Goal: Task Accomplishment & Management: Use online tool/utility

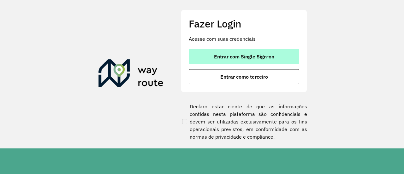
click at [238, 60] on button "Entrar com Single Sign-on" at bounding box center [244, 56] width 110 height 15
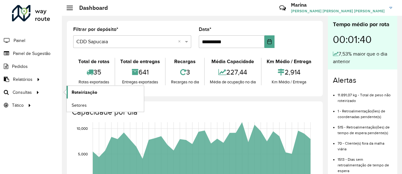
click at [85, 89] on span "Roteirização" at bounding box center [85, 92] width 26 height 7
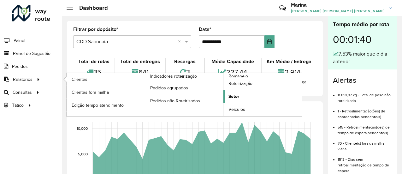
click at [234, 93] on span "Setor" at bounding box center [233, 96] width 11 height 7
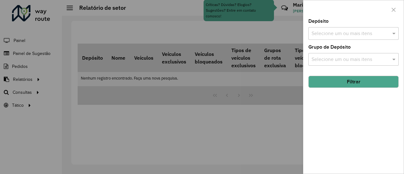
click at [31, 81] on div at bounding box center [202, 87] width 404 height 174
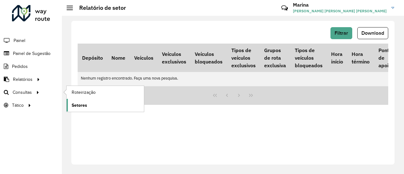
click at [80, 102] on span "Setores" at bounding box center [79, 105] width 15 height 7
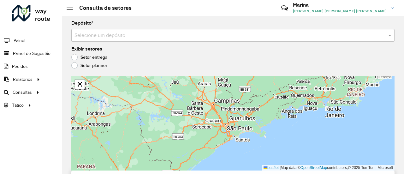
click at [116, 38] on input "text" at bounding box center [226, 36] width 304 height 8
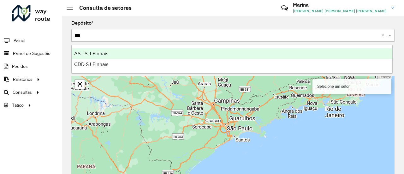
type input "****"
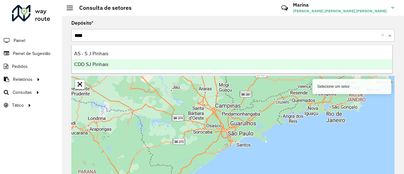
click at [106, 63] on span "CDD SJ Pinhais" at bounding box center [91, 64] width 34 height 5
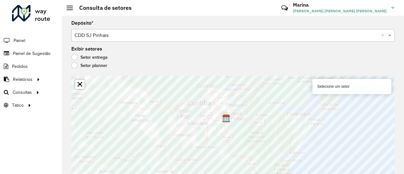
click at [203, 55] on div "Setor entrega" at bounding box center [232, 59] width 323 height 8
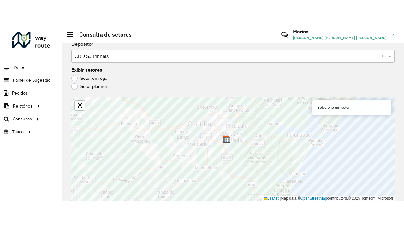
scroll to position [6, 0]
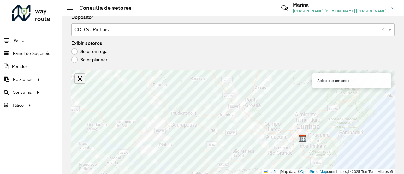
click at [84, 80] on link "Abrir mapa em tela cheia" at bounding box center [79, 78] width 9 height 9
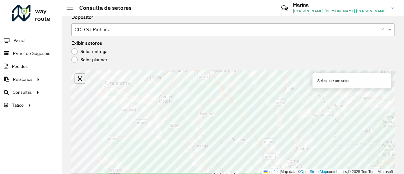
scroll to position [0, 0]
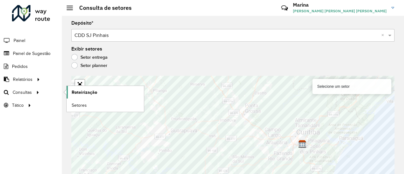
click at [75, 91] on span "Roteirização" at bounding box center [85, 92] width 26 height 7
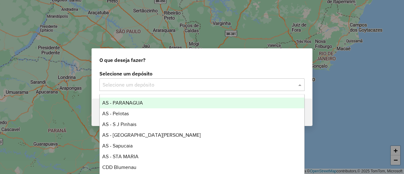
click at [127, 85] on input "text" at bounding box center [196, 85] width 186 height 8
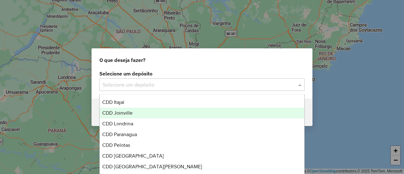
scroll to position [203, 0]
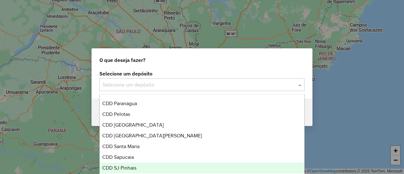
click at [136, 168] on span "CDD SJ Pinhais" at bounding box center [119, 167] width 34 height 5
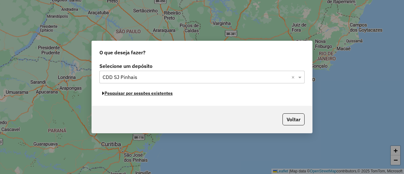
click at [127, 94] on button "Pesquisar por sessões existentes" at bounding box center [137, 93] width 76 height 10
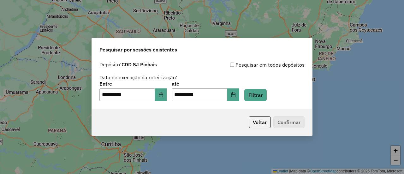
click at [173, 96] on div "**********" at bounding box center [201, 91] width 205 height 20
click at [167, 96] on button "Choose Date" at bounding box center [161, 94] width 12 height 13
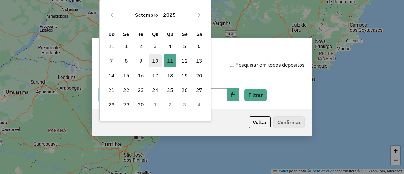
click at [157, 58] on span "10" at bounding box center [155, 60] width 13 height 13
type input "**********"
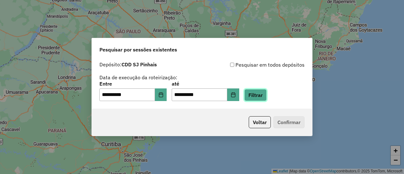
click at [261, 94] on button "Filtrar" at bounding box center [255, 95] width 22 height 12
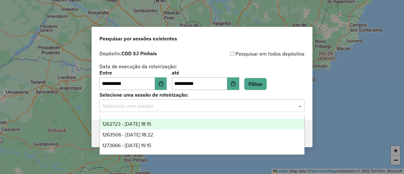
click at [254, 104] on input "text" at bounding box center [196, 106] width 186 height 8
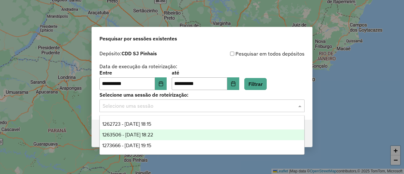
click at [204, 132] on div "1263506 - 11/09/2025 18:22" at bounding box center [202, 134] width 204 height 11
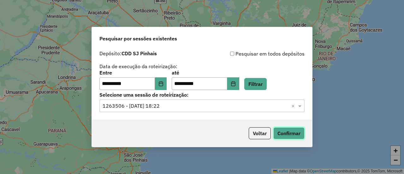
click at [297, 132] on button "Confirmar" at bounding box center [288, 133] width 31 height 12
click at [255, 136] on button "Voltar" at bounding box center [260, 133] width 22 height 12
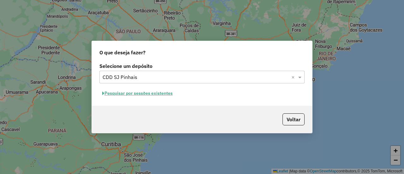
drag, startPoint x: 291, startPoint y: 111, endPoint x: 291, endPoint y: 115, distance: 3.8
click at [291, 111] on div "Voltar" at bounding box center [202, 119] width 220 height 27
click at [290, 118] on button "Voltar" at bounding box center [293, 119] width 22 height 12
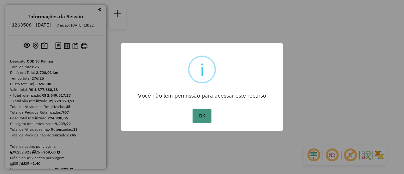
click at [203, 114] on button "OK" at bounding box center [201, 116] width 19 height 15
click at [199, 120] on button "OK" at bounding box center [201, 116] width 19 height 15
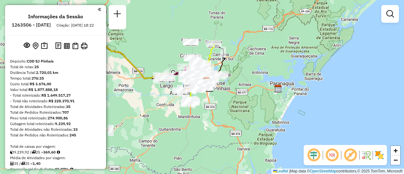
click at [98, 12] on em at bounding box center [99, 10] width 3 height 6
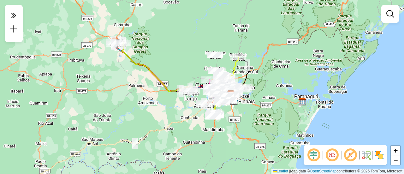
drag, startPoint x: 170, startPoint y: 55, endPoint x: 194, endPoint y: 68, distance: 27.5
click at [194, 68] on div "Janela de atendimento Grade de atendimento Capacidade Transportadoras Veículos …" at bounding box center [202, 87] width 404 height 174
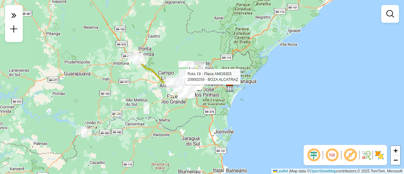
drag, startPoint x: 162, startPoint y: 87, endPoint x: 143, endPoint y: 90, distance: 18.5
click at [143, 90] on div "Rota 19 - Placa AMG9303 20900259 - BOZA ALCATRAZ Janela de atendimento Grade de…" at bounding box center [202, 87] width 404 height 174
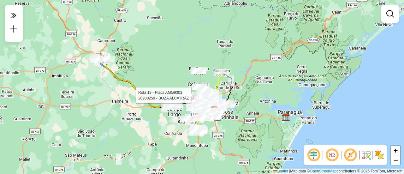
drag, startPoint x: 178, startPoint y: 87, endPoint x: 150, endPoint y: 117, distance: 41.5
click at [150, 117] on div "Rota 19 - Placa AMG9303 20900259 - BOZA ALCATRAZ Janela de atendimento Grade de…" at bounding box center [202, 87] width 404 height 174
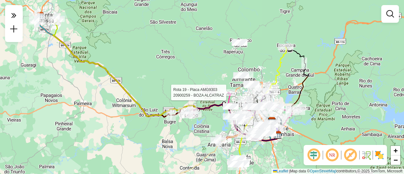
drag, startPoint x: 204, startPoint y: 51, endPoint x: 196, endPoint y: 67, distance: 17.4
click at [196, 67] on div "Rota 19 - Placa AMG9303 20900259 - BOZA ALCATRAZ Janela de atendimento Grade de…" at bounding box center [202, 87] width 404 height 174
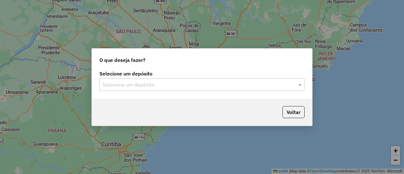
click at [213, 81] on input "text" at bounding box center [196, 85] width 186 height 8
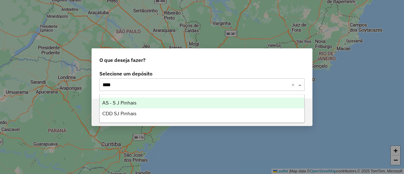
type input "*****"
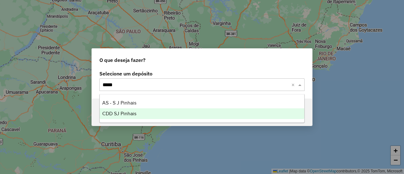
click at [146, 118] on div "CDD SJ Pinhais" at bounding box center [202, 113] width 204 height 11
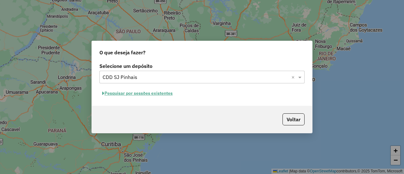
click at [163, 91] on button "Pesquisar por sessões existentes" at bounding box center [137, 93] width 76 height 10
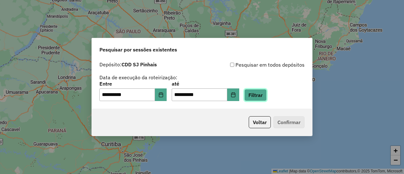
click at [254, 95] on button "Filtrar" at bounding box center [255, 95] width 22 height 12
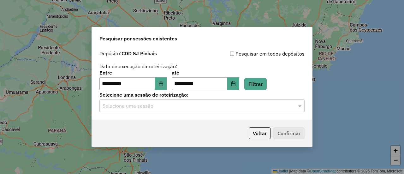
click at [144, 106] on input "text" at bounding box center [196, 106] width 186 height 8
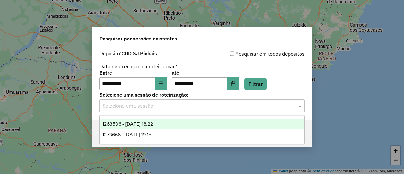
click at [130, 126] on span "1263506 - 11/09/2025 18:22" at bounding box center [127, 123] width 51 height 5
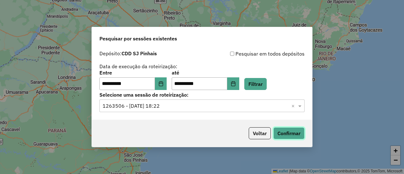
click at [278, 130] on button "Confirmar" at bounding box center [288, 133] width 31 height 12
click at [280, 132] on button "Confirmar" at bounding box center [288, 133] width 31 height 12
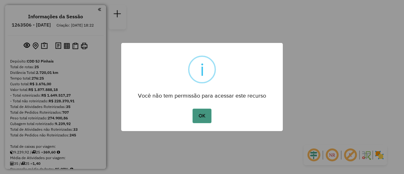
click at [202, 113] on button "OK" at bounding box center [201, 116] width 19 height 15
